Goal: Information Seeking & Learning: Learn about a topic

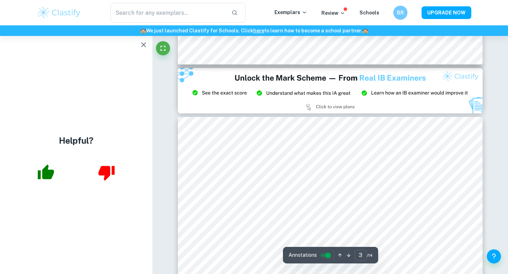
scroll to position [893, 0]
click at [145, 44] on icon "button" at bounding box center [143, 45] width 8 height 8
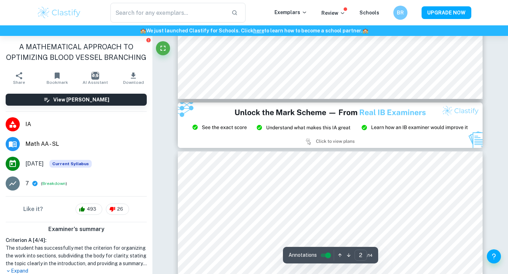
scroll to position [647, 0]
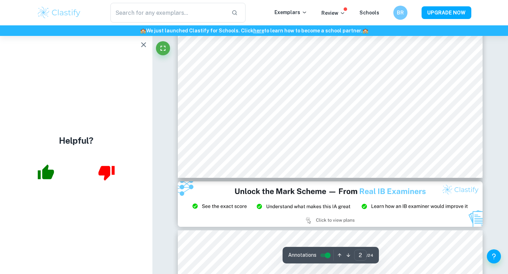
scroll to position [781, 0]
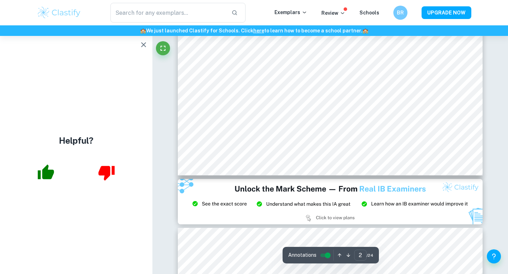
click at [141, 46] on icon "button" at bounding box center [143, 45] width 8 height 8
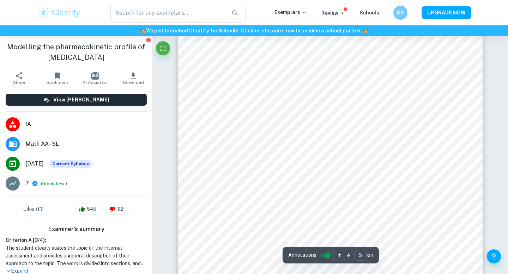
scroll to position [1848, 0]
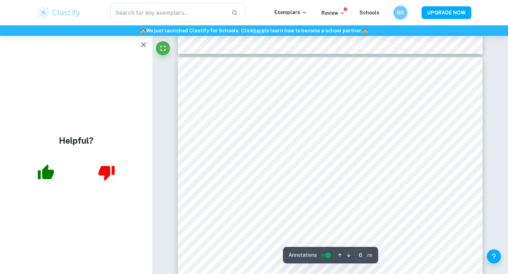
scroll to position [2073, 0]
click at [145, 44] on icon "button" at bounding box center [143, 45] width 8 height 8
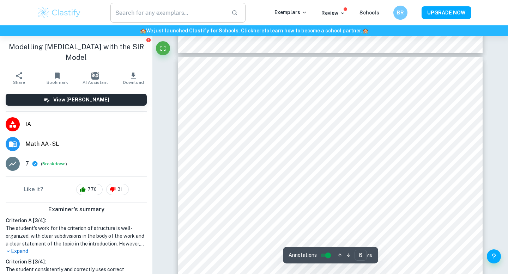
click at [186, 12] on input "text" at bounding box center [167, 13] width 115 height 20
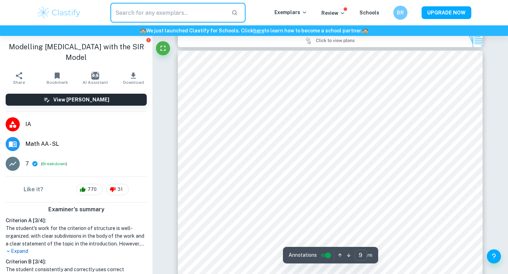
scroll to position [3323, 0]
